Goal: Task Accomplishment & Management: Complete application form

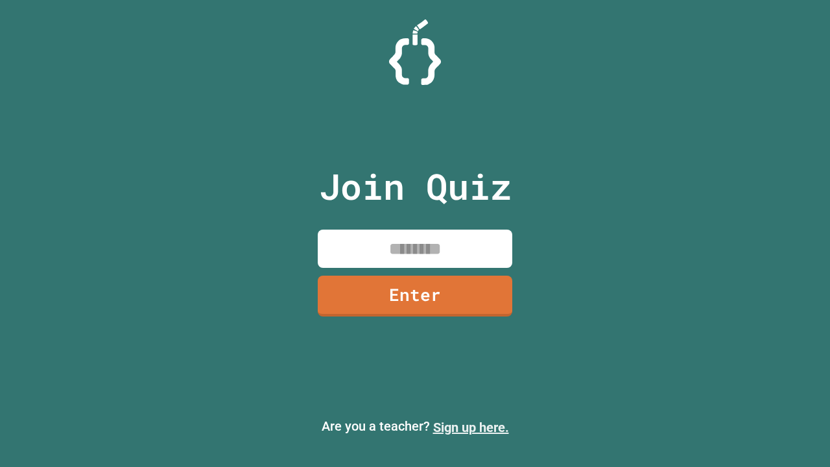
click at [471, 428] on link "Sign up here." at bounding box center [471, 428] width 76 height 16
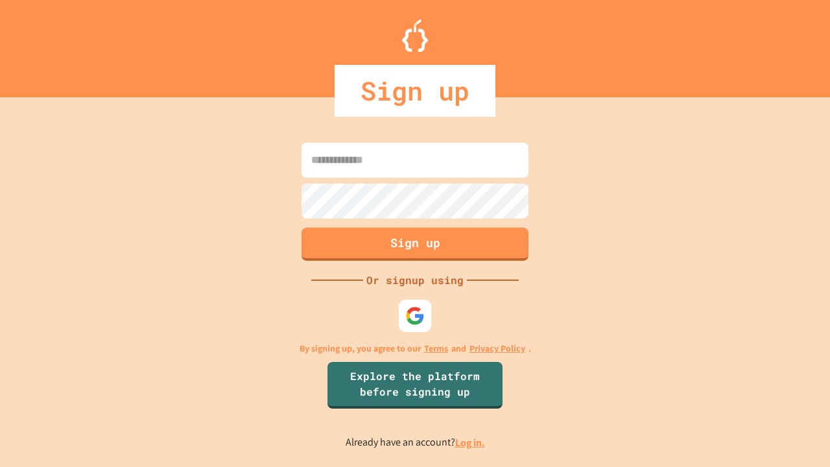
click at [471, 442] on link "Log in." at bounding box center [470, 443] width 30 height 14
